Goal: Browse casually

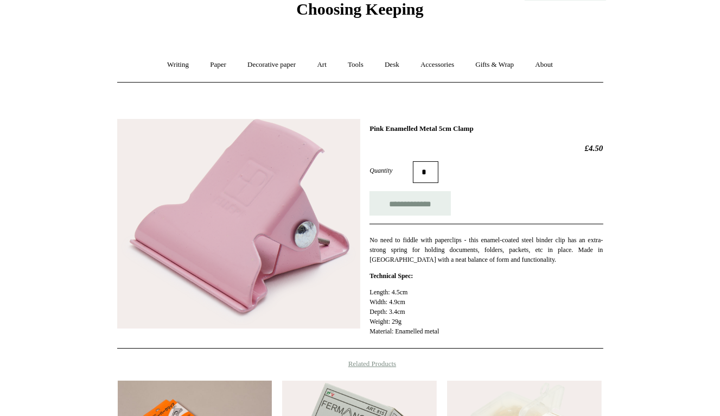
scroll to position [47, 0]
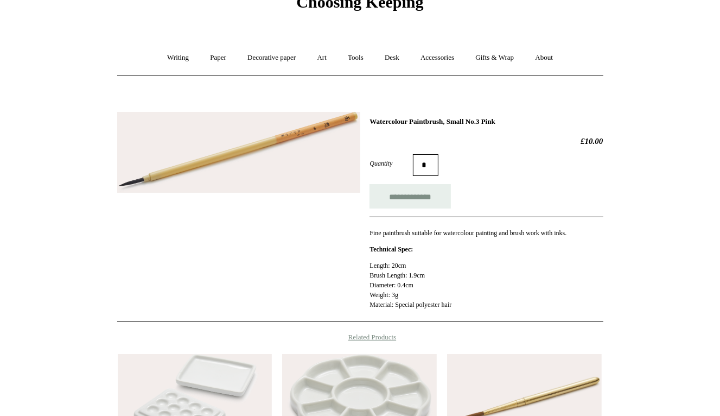
scroll to position [53, 0]
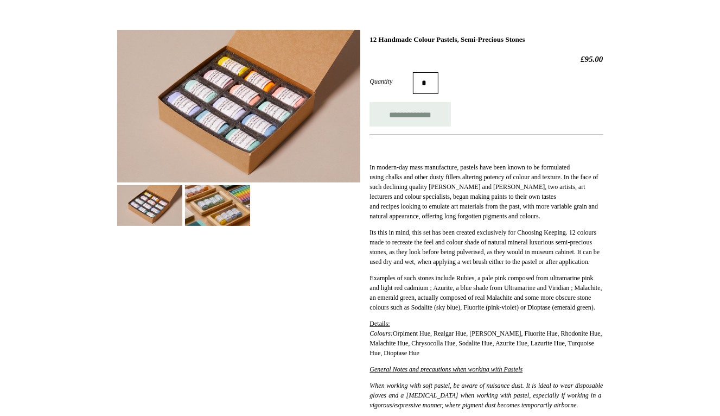
scroll to position [134, 0]
